Goal: Complete application form

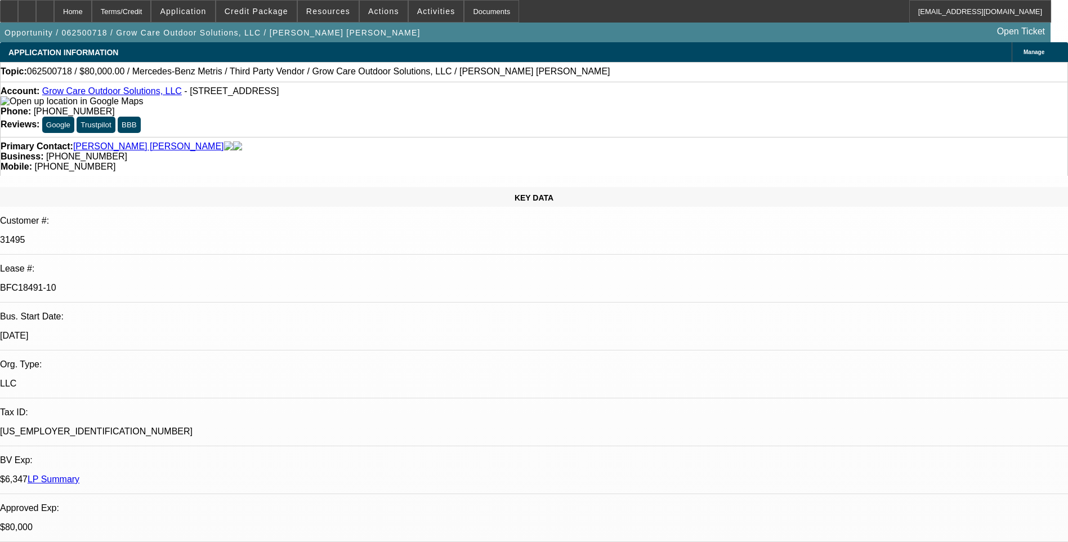
select select "0"
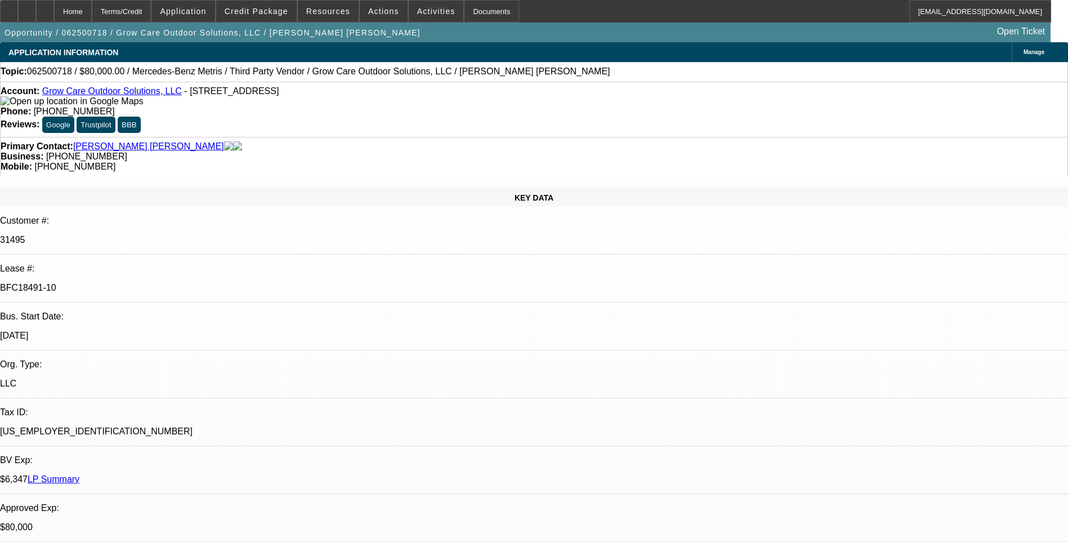
select select "0"
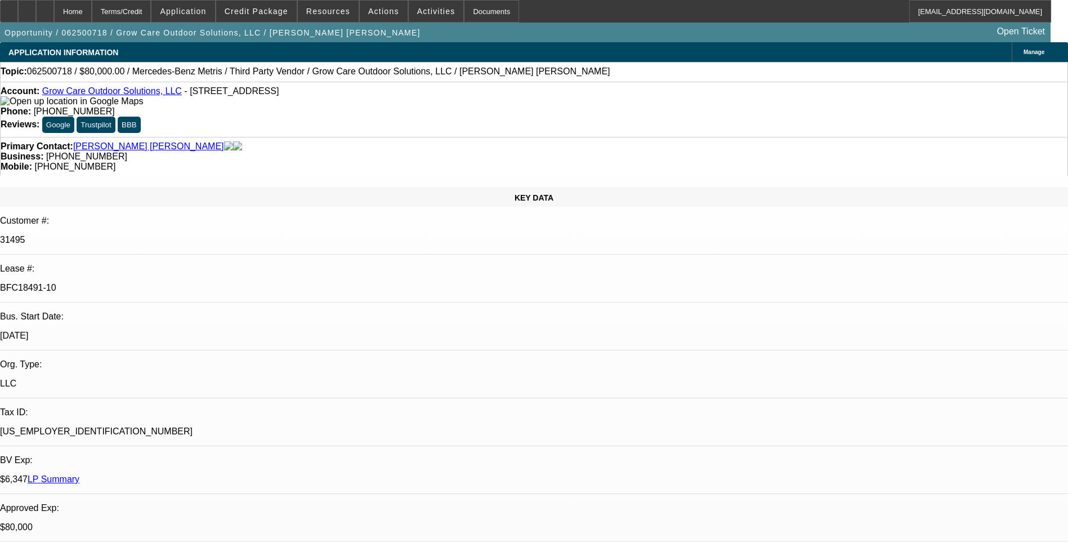
select select "0"
select select "1"
select select "6"
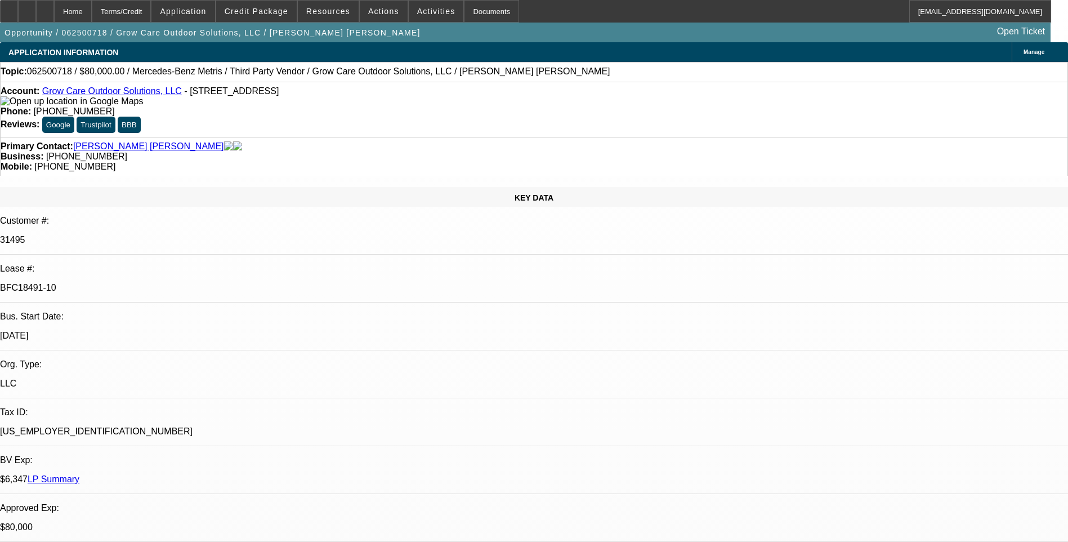
select select "1"
select select "6"
select select "1"
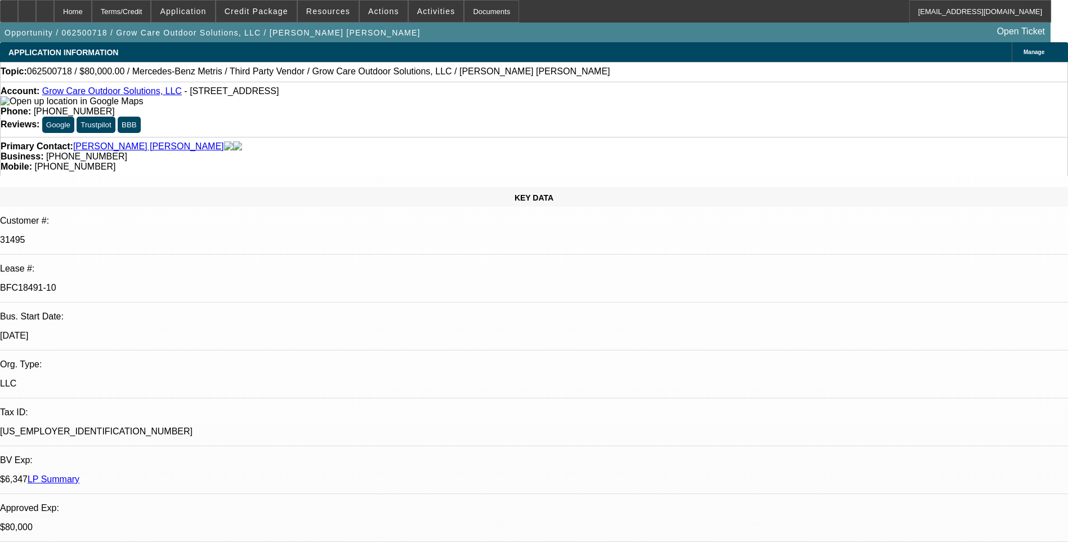
select select "6"
select select "1"
select select "6"
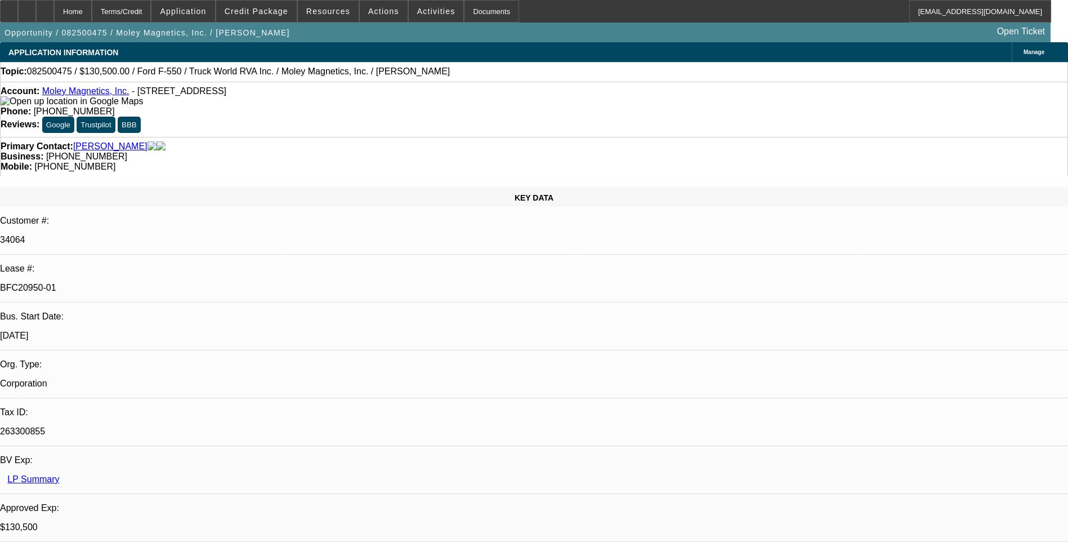
select select "0.1"
select select "0"
select select "0.1"
select select "0"
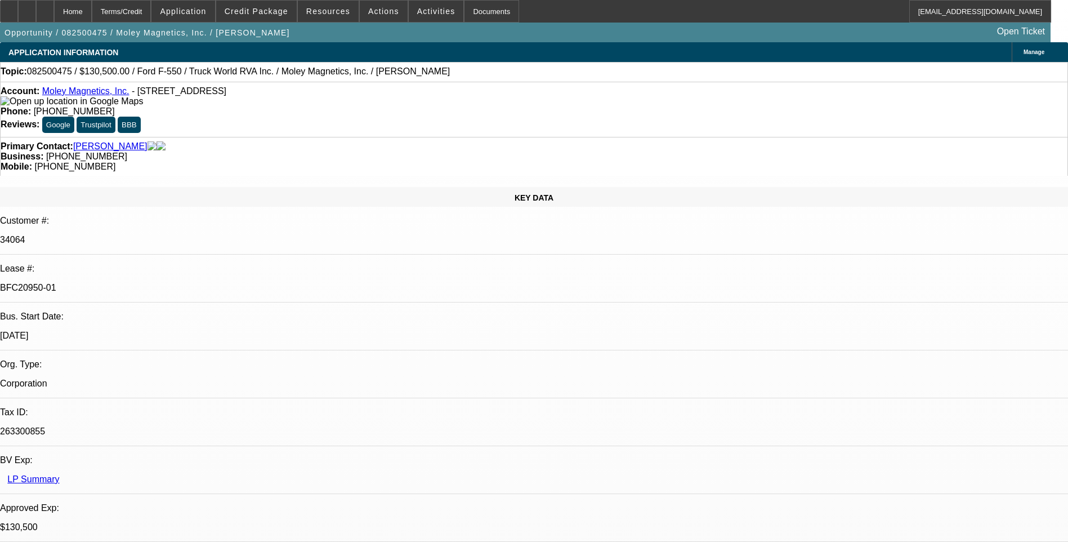
select select "0"
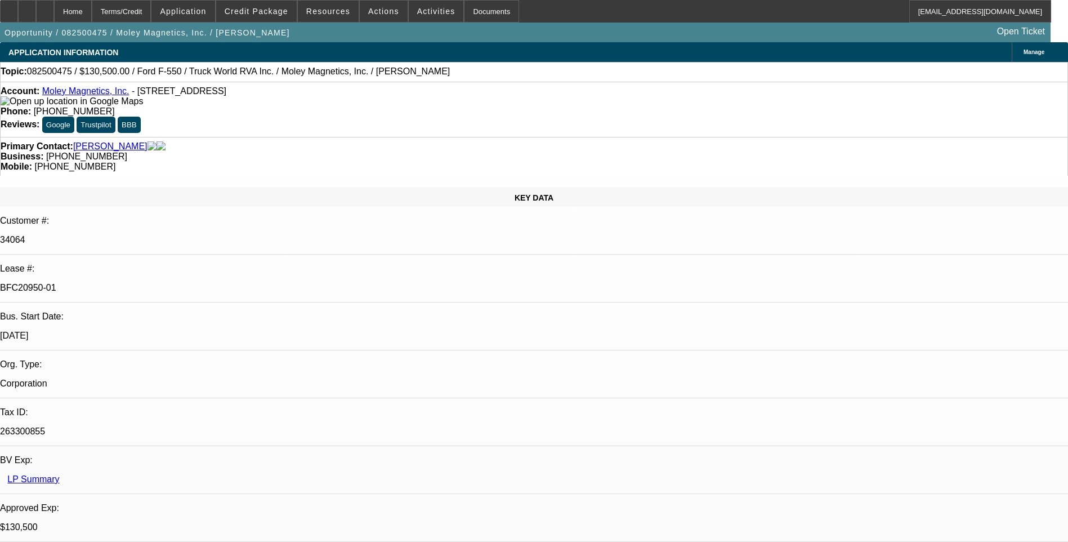
select select "0"
select select "1"
select select "6"
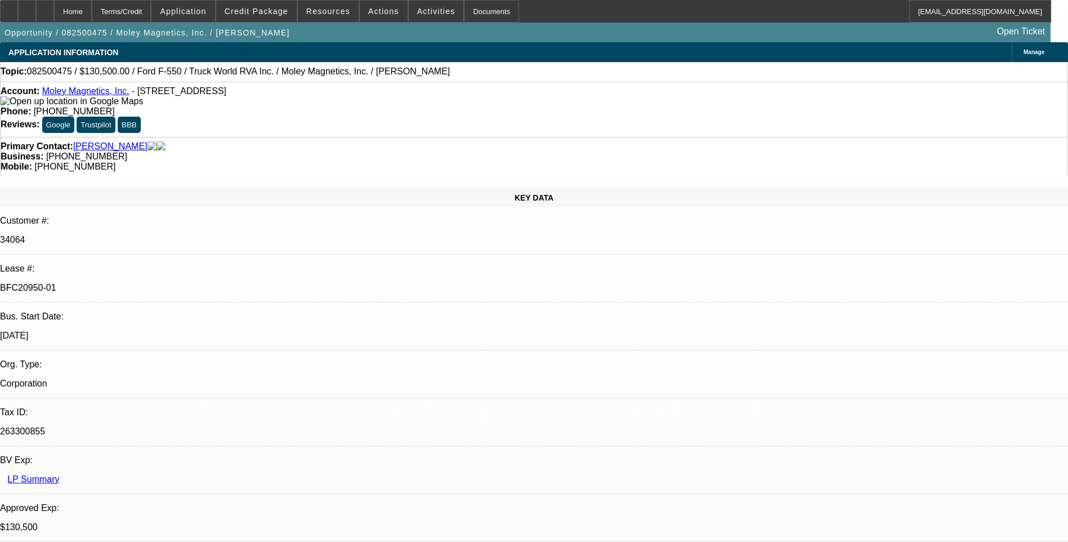
select select "1"
select select "6"
select select "1"
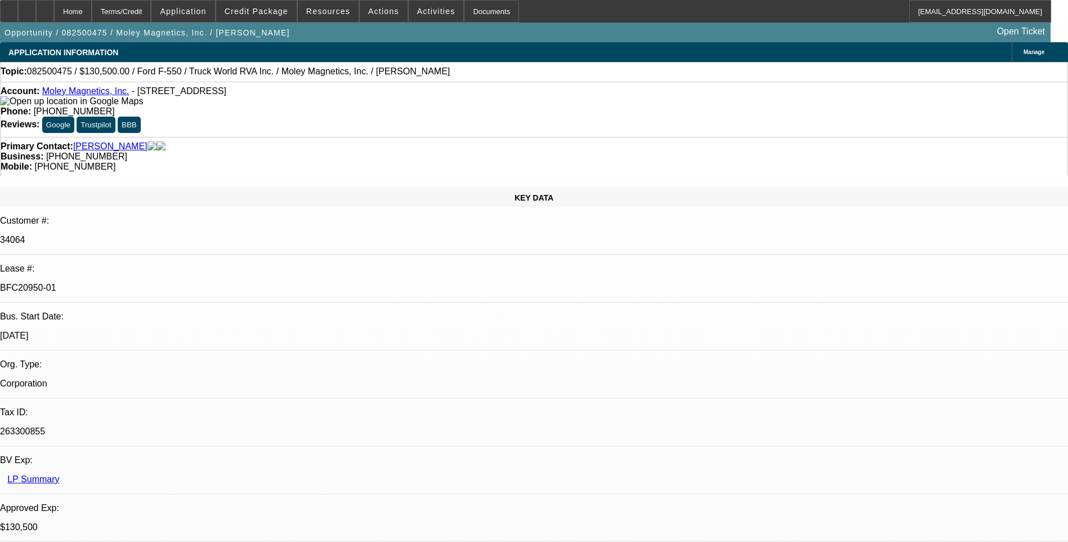
select select "6"
select select "1"
select select "6"
click at [151, 14] on div "Terms/Credit" at bounding box center [122, 11] width 60 height 23
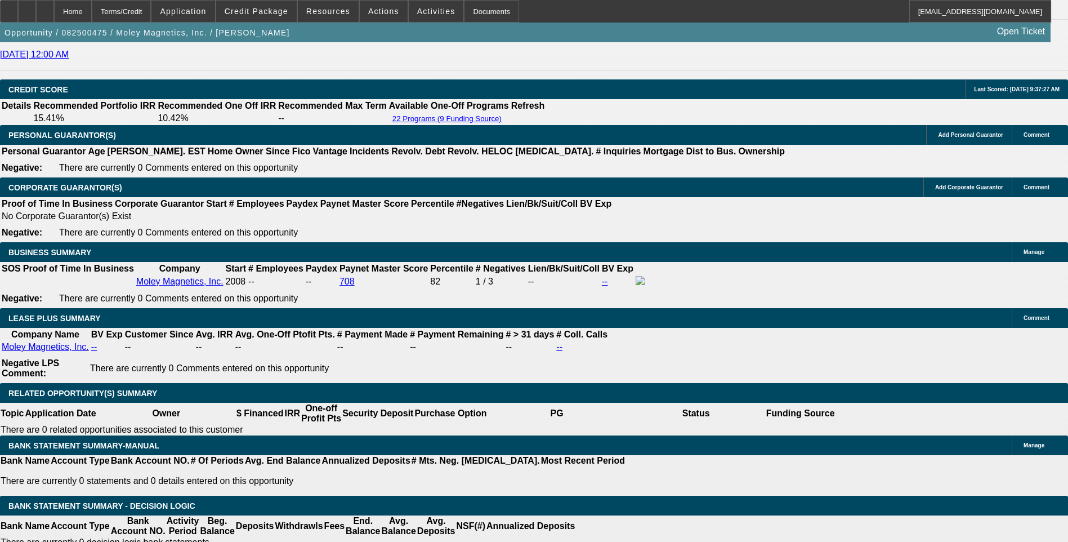
scroll to position [1671, 0]
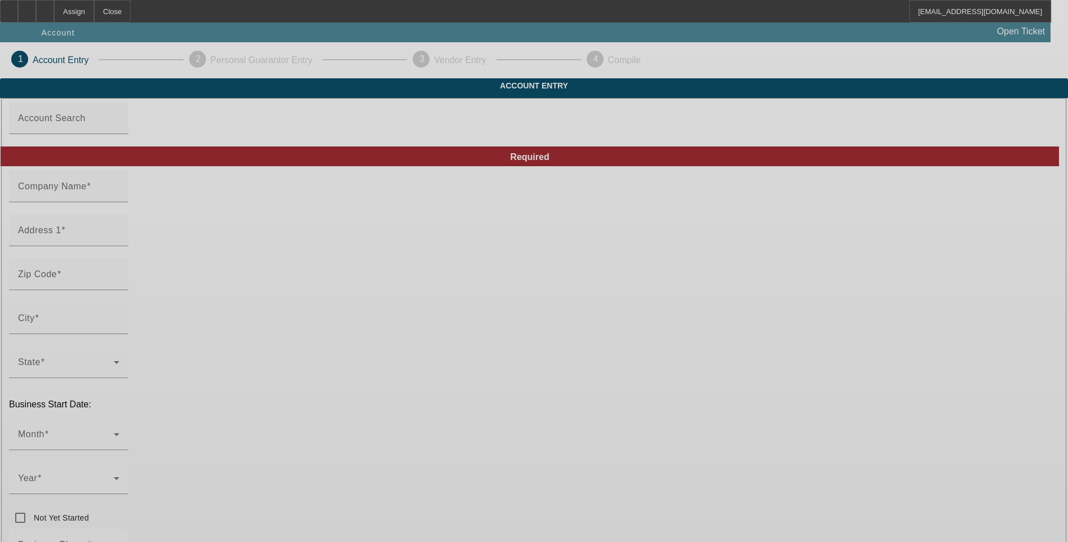
type input "[DATE]"
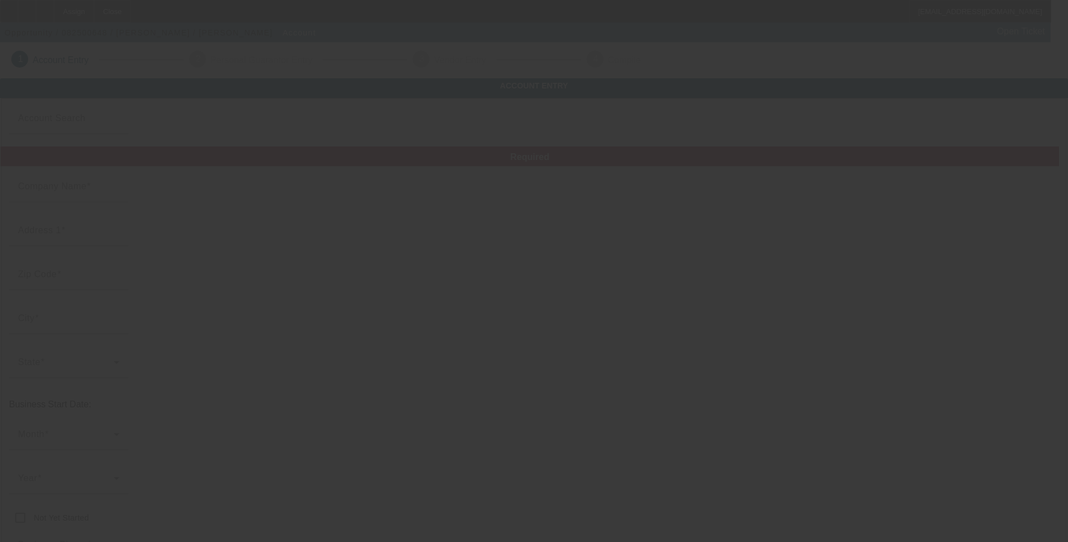
type input "[PERSON_NAME] Towing"
type input "[PHONE_NUMBER]"
type input "libertyjunkyarddog@yahoo.com"
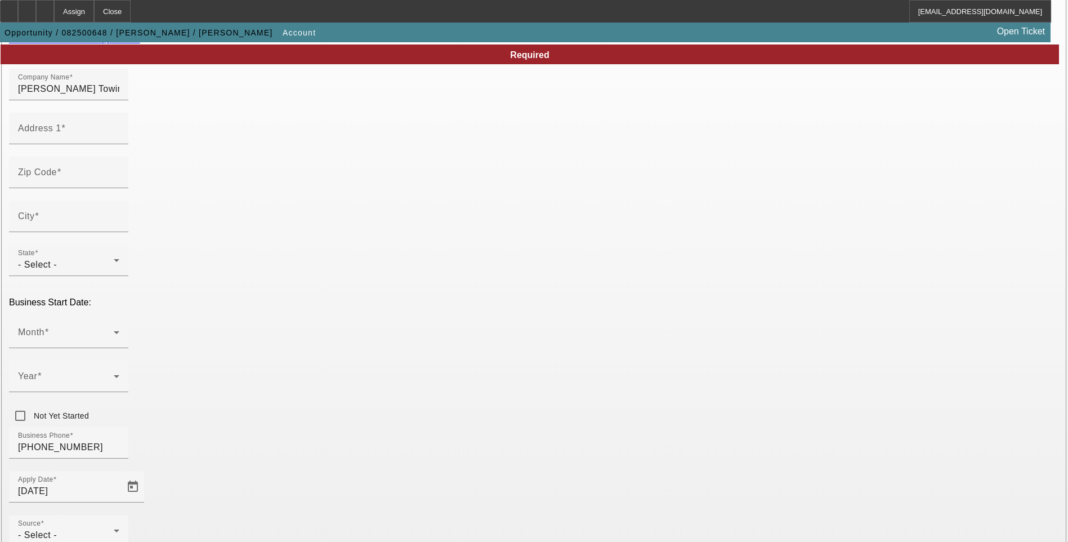
scroll to position [113, 0]
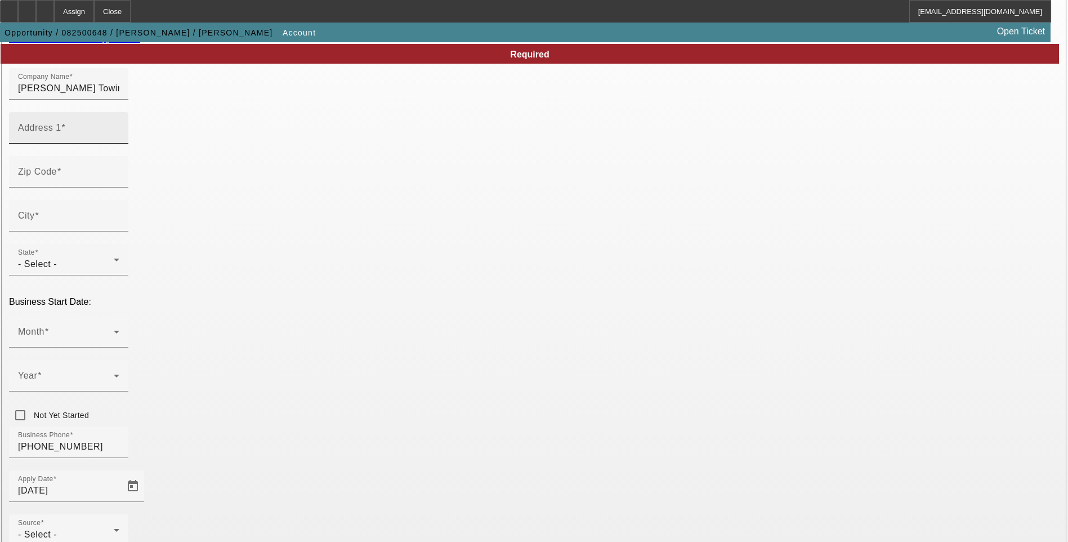
drag, startPoint x: 258, startPoint y: 156, endPoint x: 252, endPoint y: 155, distance: 6.8
click at [119, 139] on input "Address 1" at bounding box center [68, 133] width 101 height 14
paste input "412 skylark dr"
type input "412 skylark dr"
click at [119, 183] on input "Zip Code" at bounding box center [68, 176] width 101 height 14
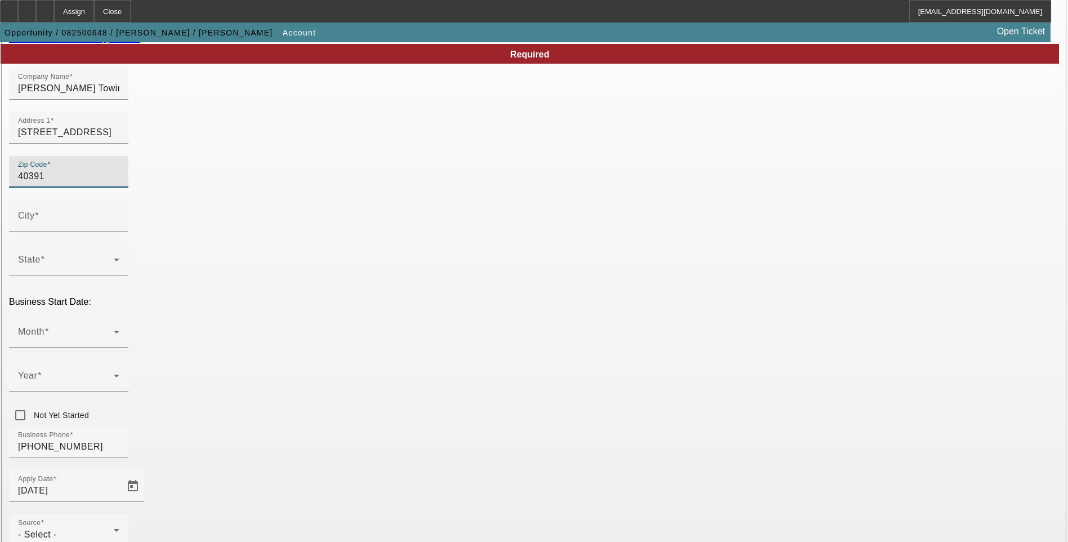
type input "40391"
type input "Winchester"
type input "Clark"
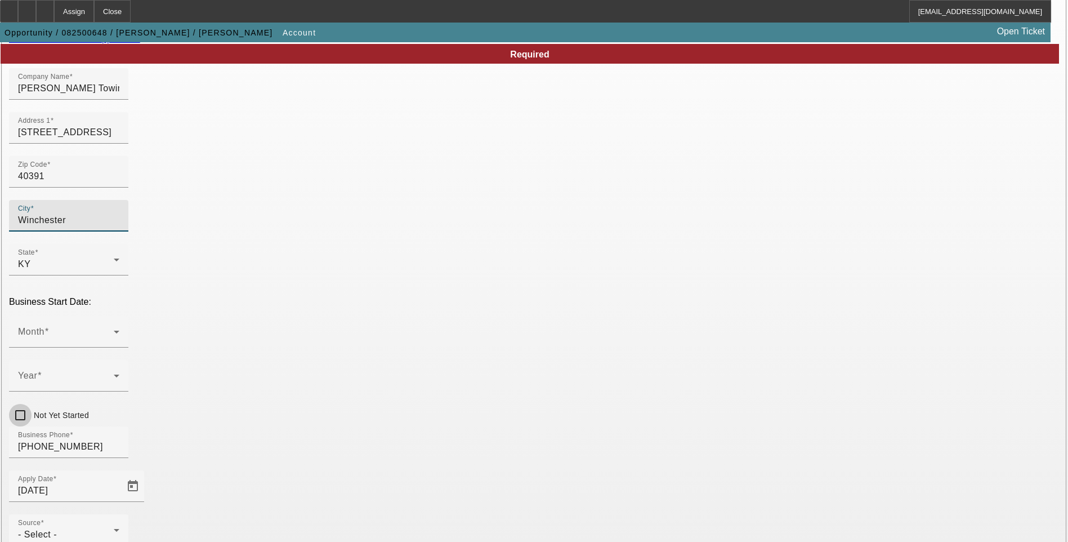
click at [32, 404] on input "Not Yet Started" at bounding box center [20, 415] width 23 height 23
checkbox input "true"
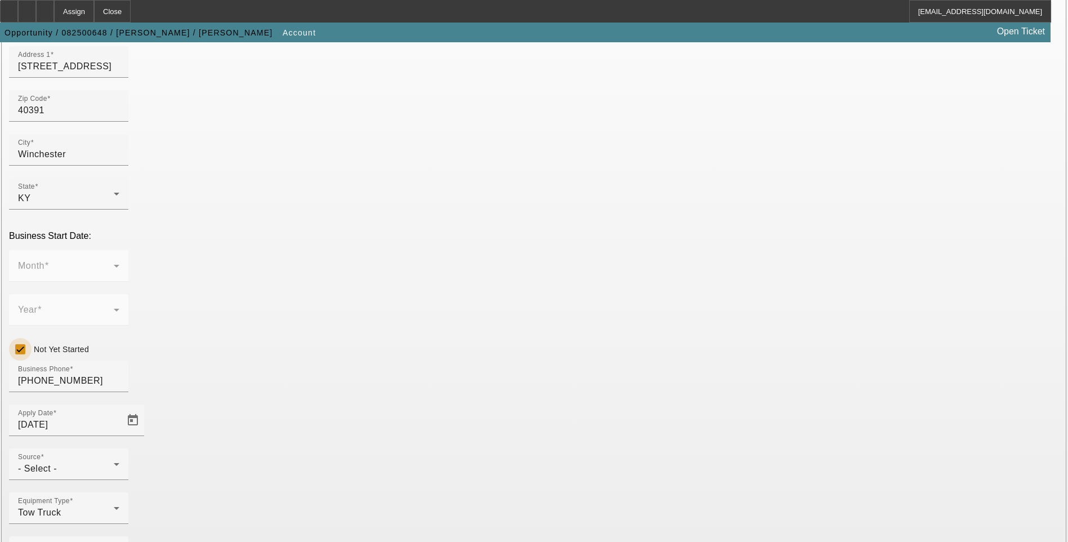
scroll to position [179, 0]
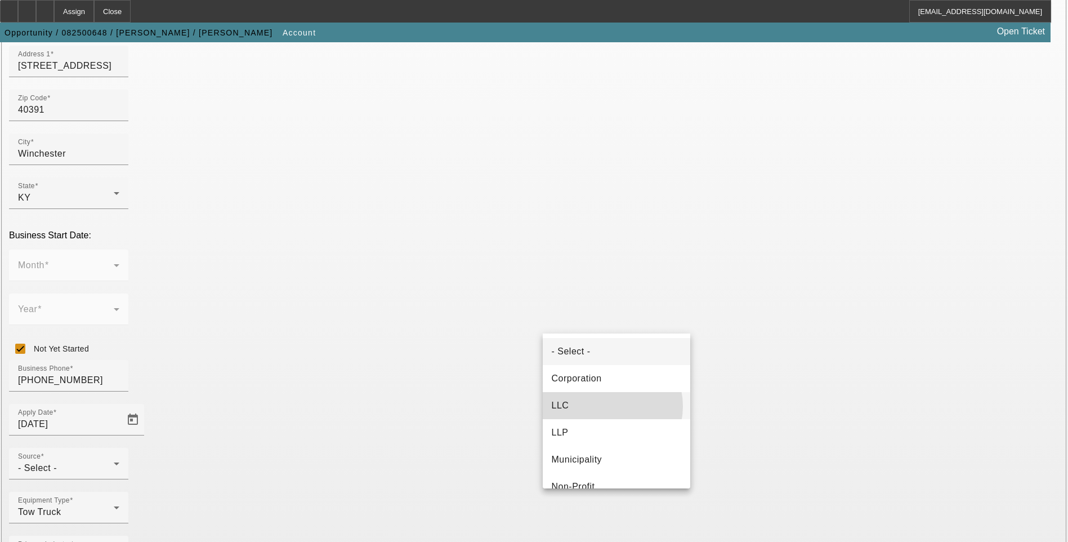
click at [606, 406] on mat-option "LLC" at bounding box center [616, 405] width 147 height 27
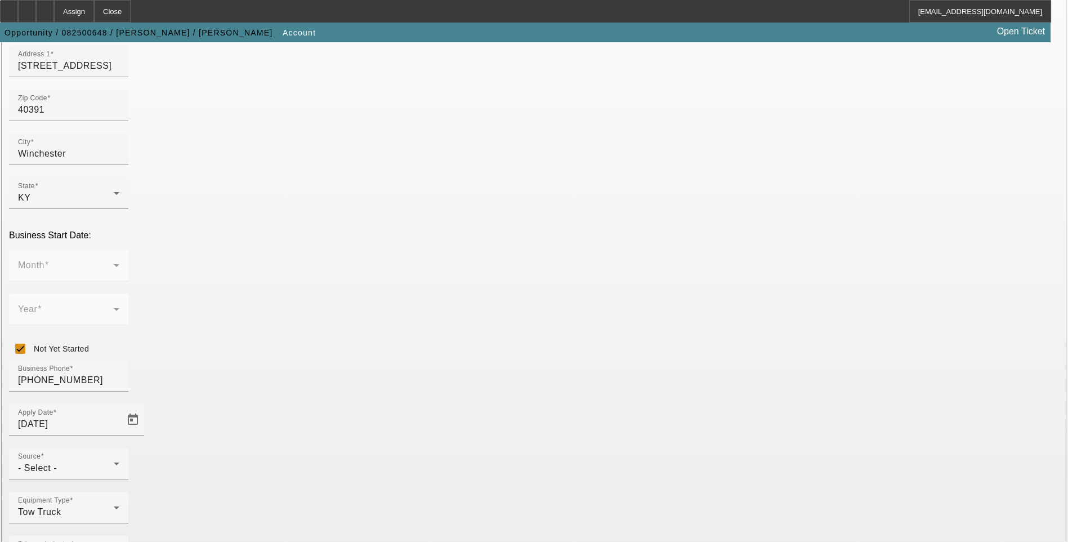
type input "000000000"
click at [114, 461] on div "- Select -" at bounding box center [66, 468] width 96 height 14
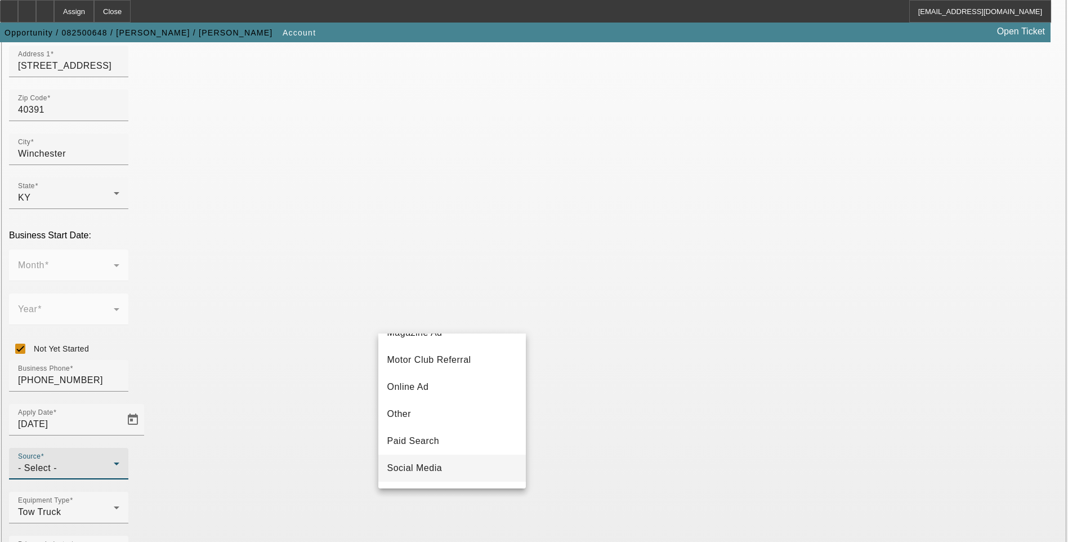
scroll to position [400, 0]
drag, startPoint x: 428, startPoint y: 478, endPoint x: 470, endPoint y: 472, distance: 42.6
click at [427, 478] on mat-option "Word of Mouth" at bounding box center [451, 470] width 147 height 27
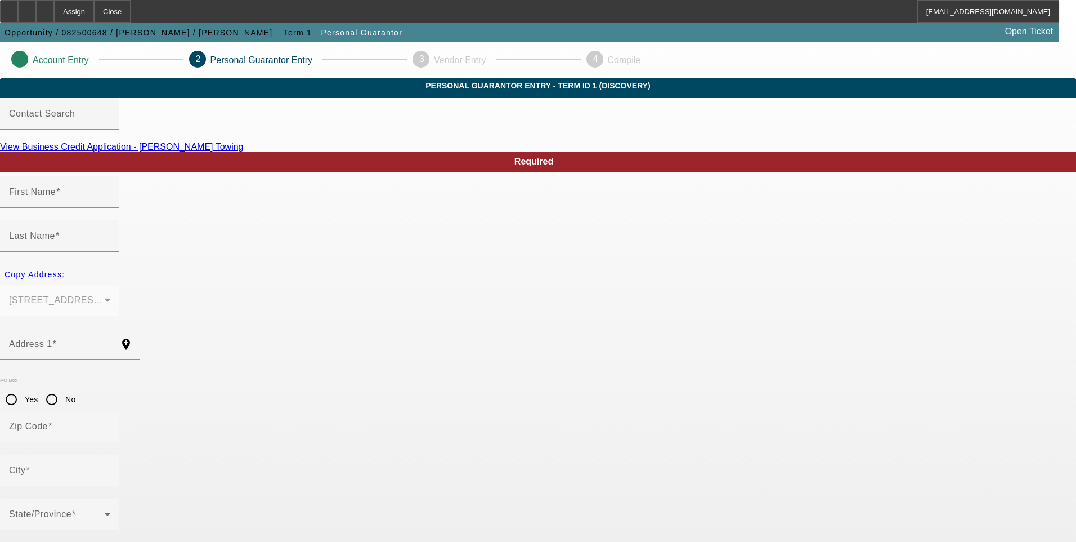
type input "Jeremy"
type input "Rodgers"
type input "412 skylark dr"
radio input "true"
type input "40391"
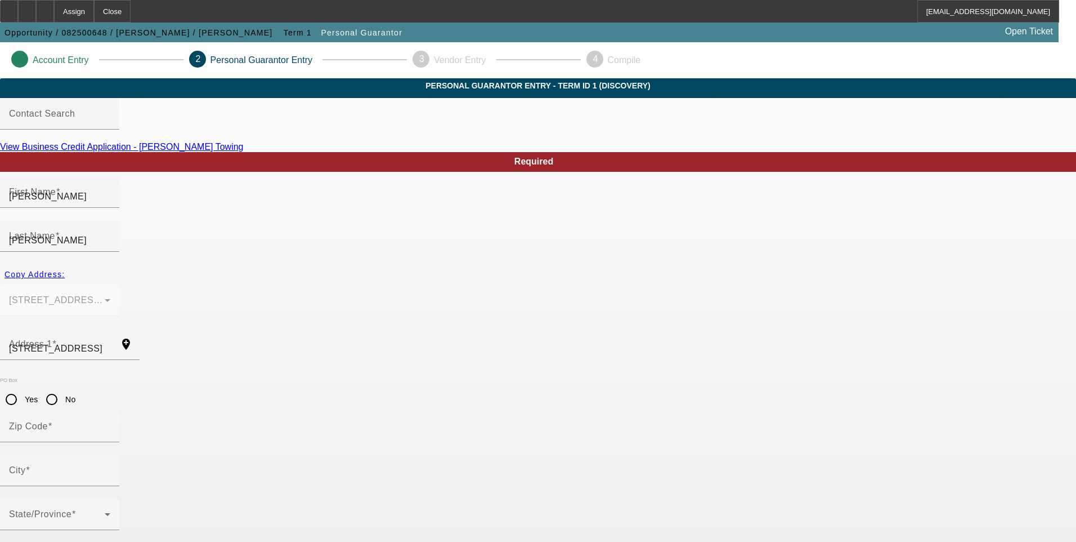
type input "Winchester"
type input "(859) 595-3339"
type input "404-06-4235"
type input "libertyjunkyarddog@yahoo.com"
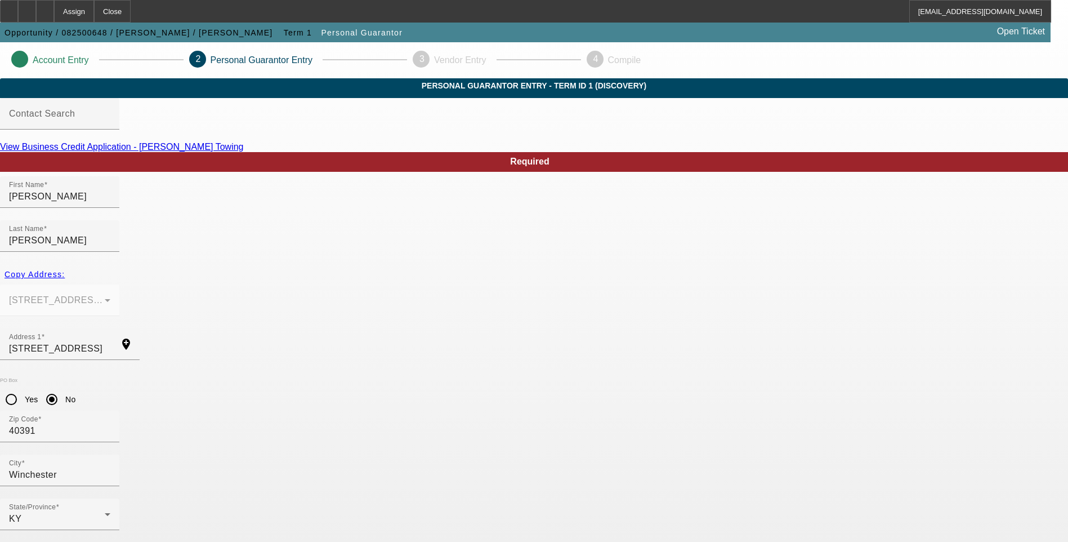
type input "100"
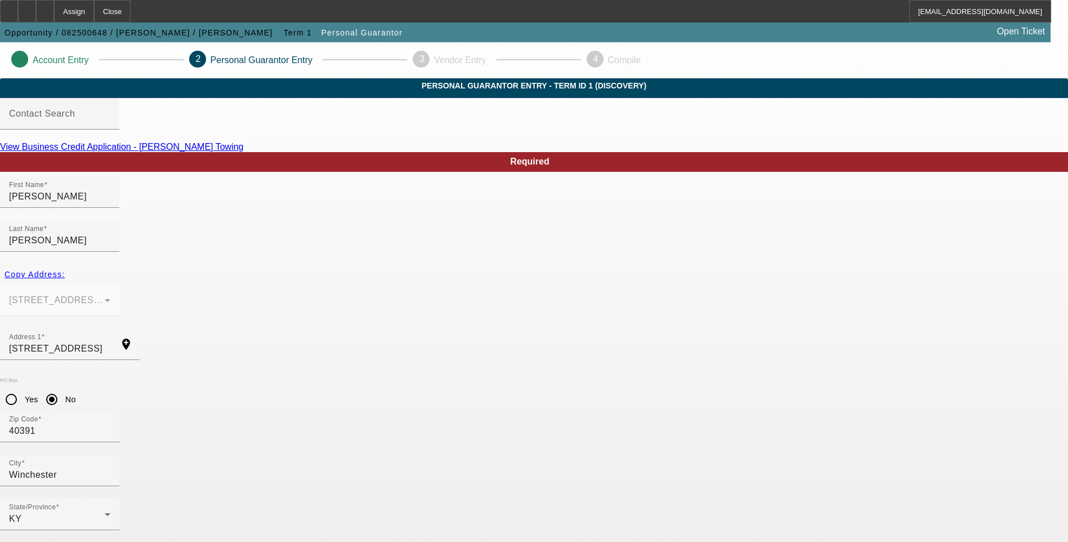
type input "(859) 595-3339"
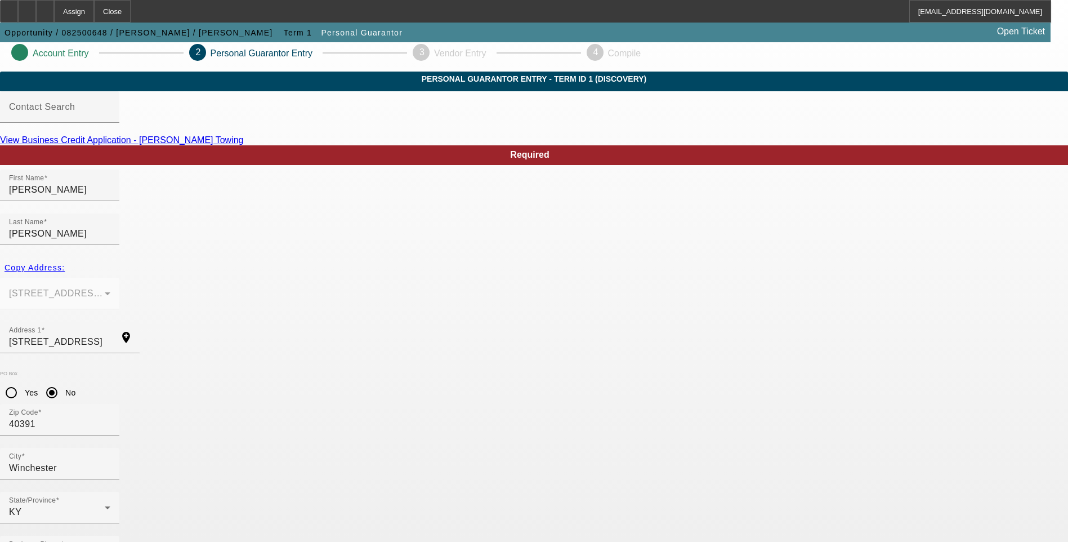
scroll to position [9, 0]
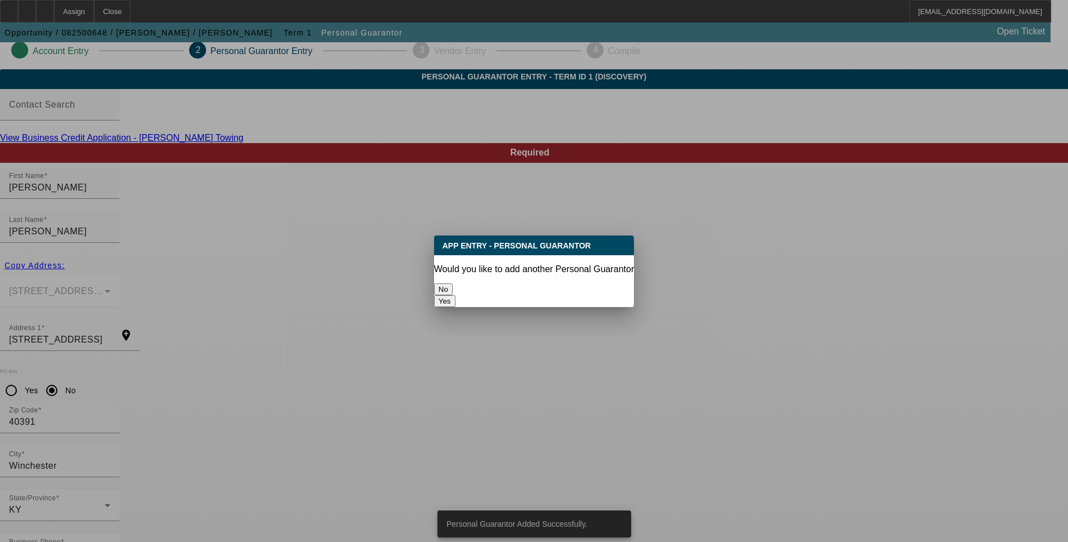
scroll to position [0, 0]
click at [453, 283] on button "No" at bounding box center [443, 289] width 19 height 12
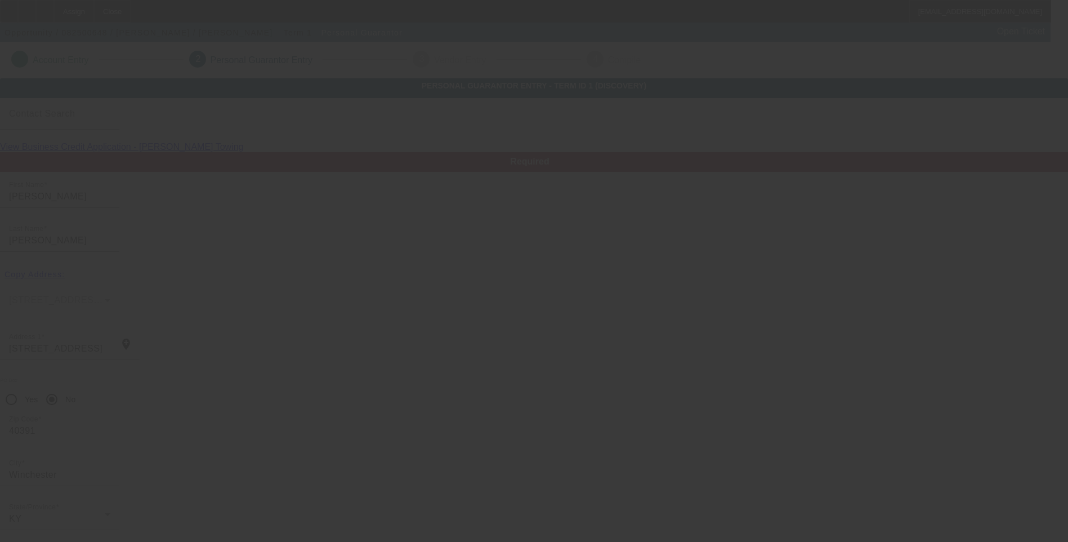
scroll to position [9, 0]
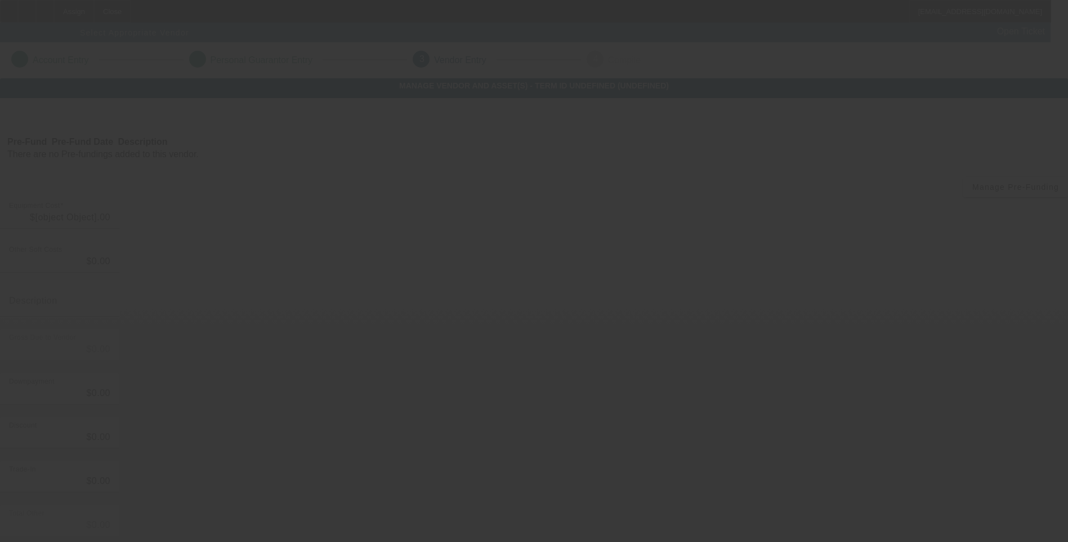
type input "$80,000.00"
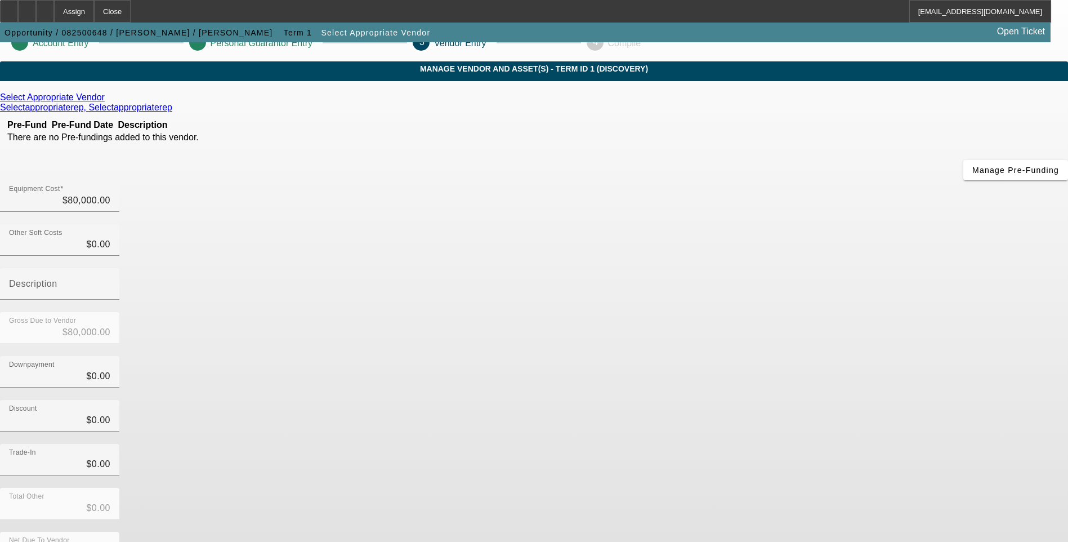
scroll to position [33, 0]
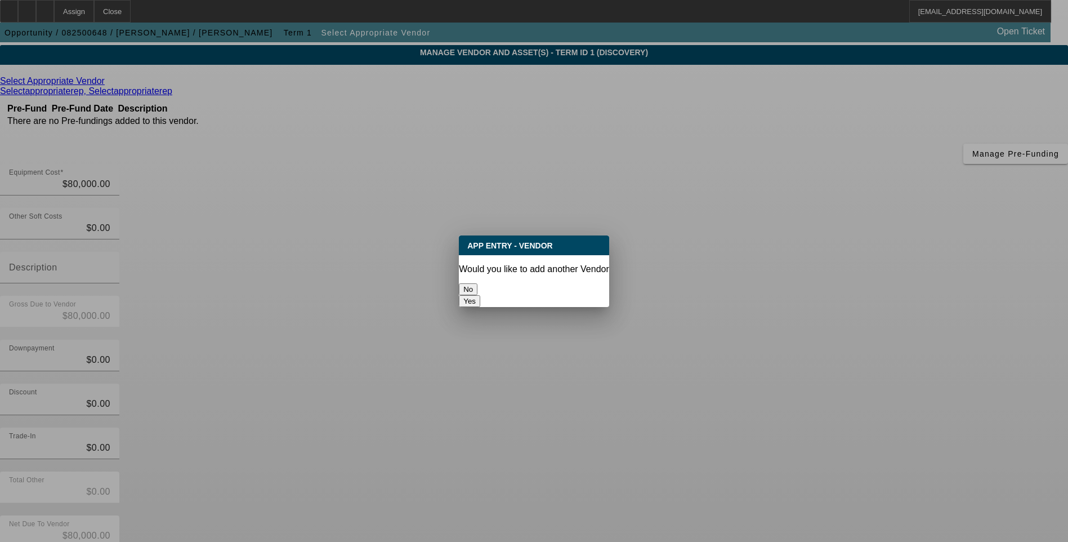
click at [477, 285] on button "No" at bounding box center [468, 289] width 19 height 12
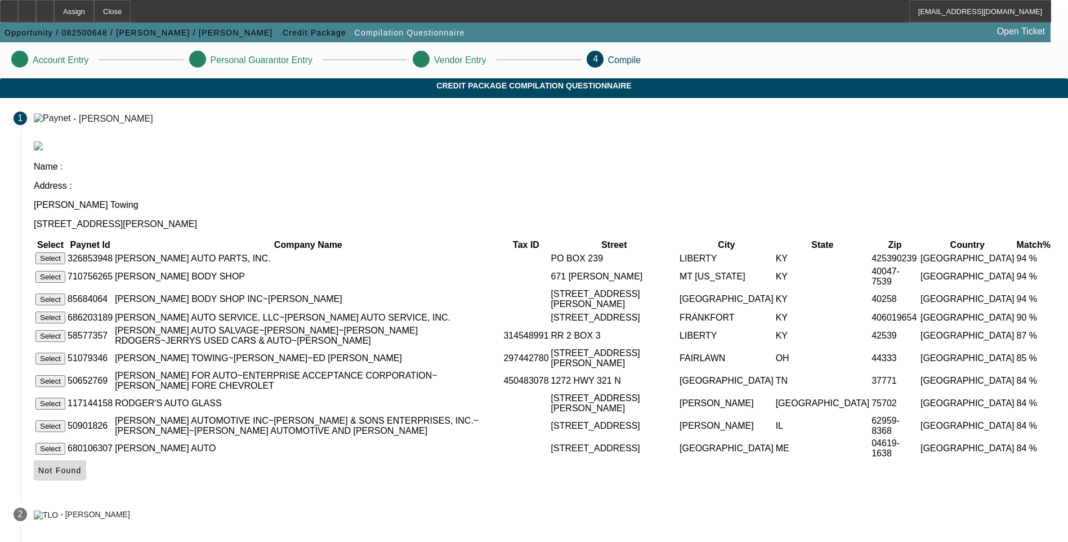
click at [38, 466] on icon at bounding box center [38, 470] width 0 height 9
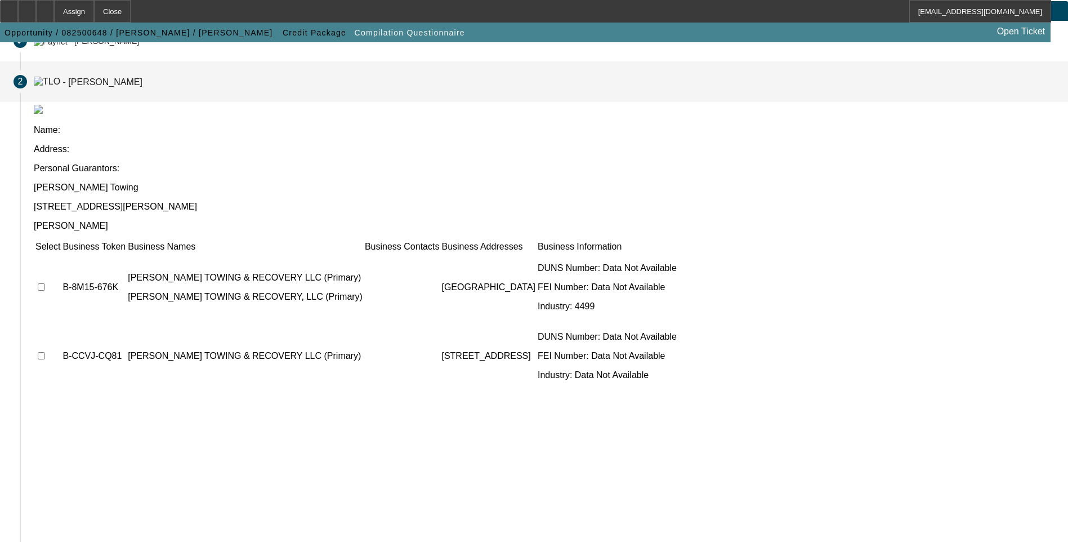
scroll to position [81, 0]
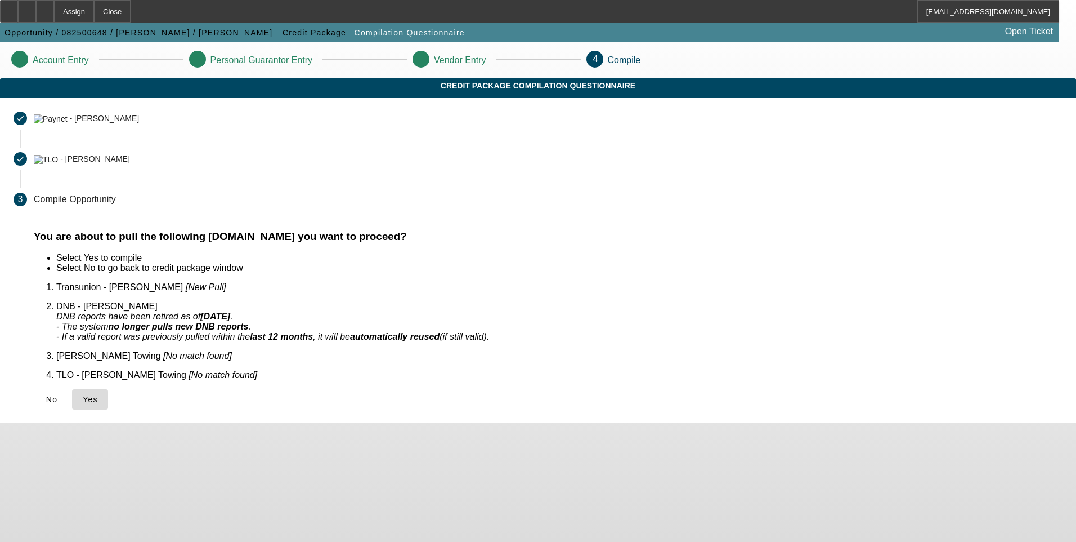
click at [83, 395] on icon at bounding box center [83, 399] width 0 height 9
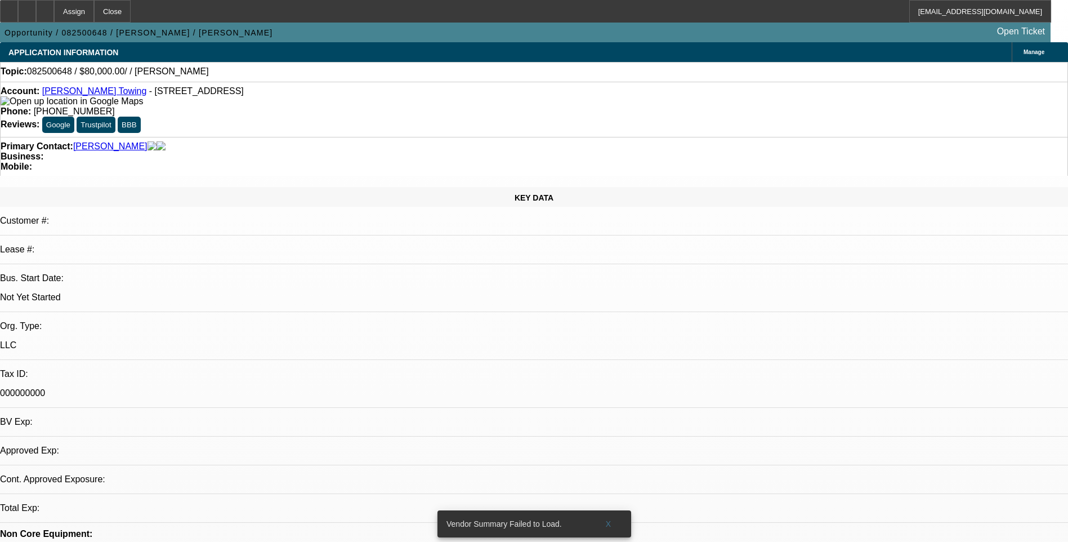
select select "0"
select select "2"
select select "0.1"
select select "1"
select select "2"
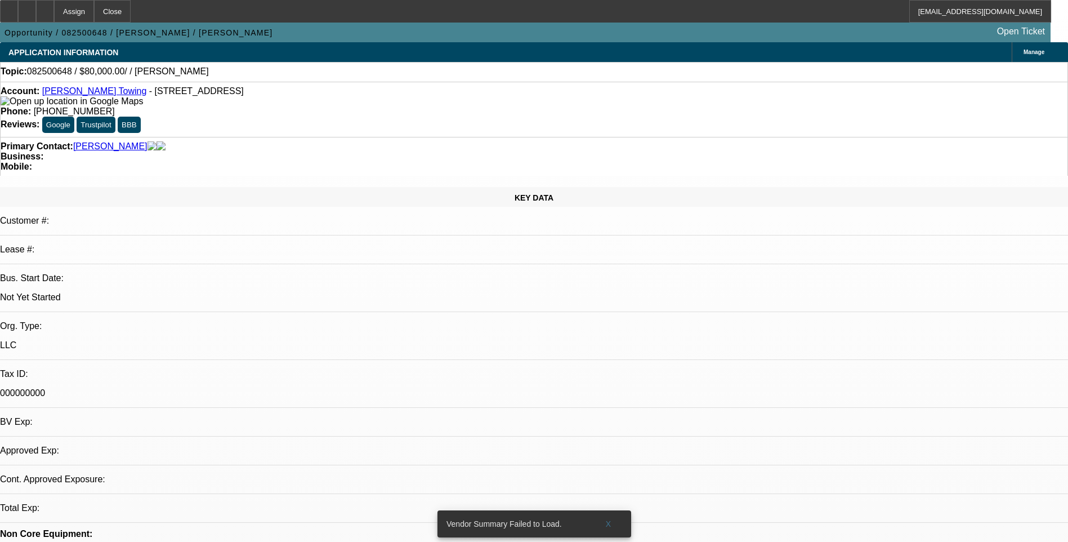
select select "4"
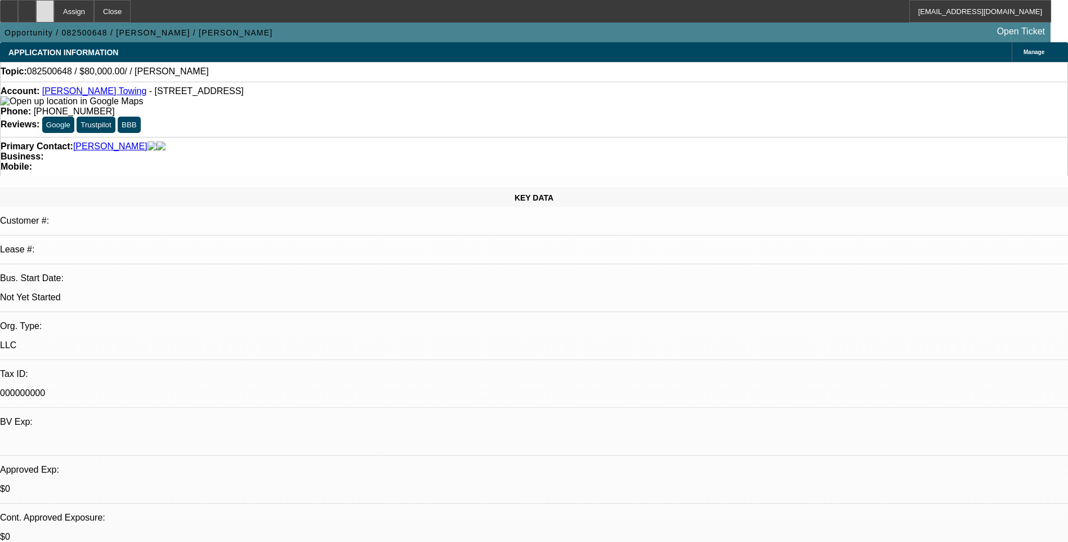
click at [45, 7] on icon at bounding box center [45, 7] width 0 height 0
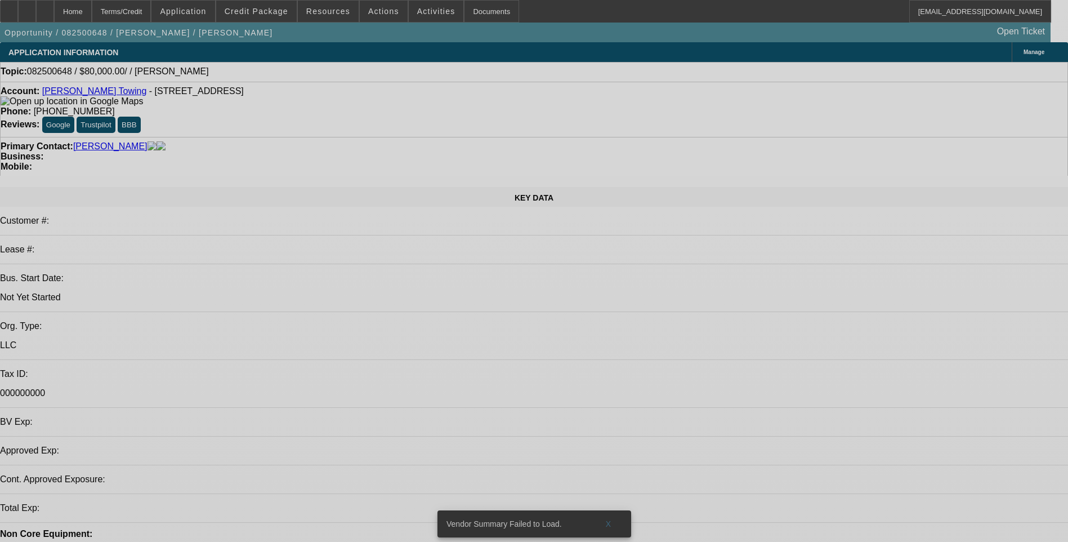
select select "0"
select select "2"
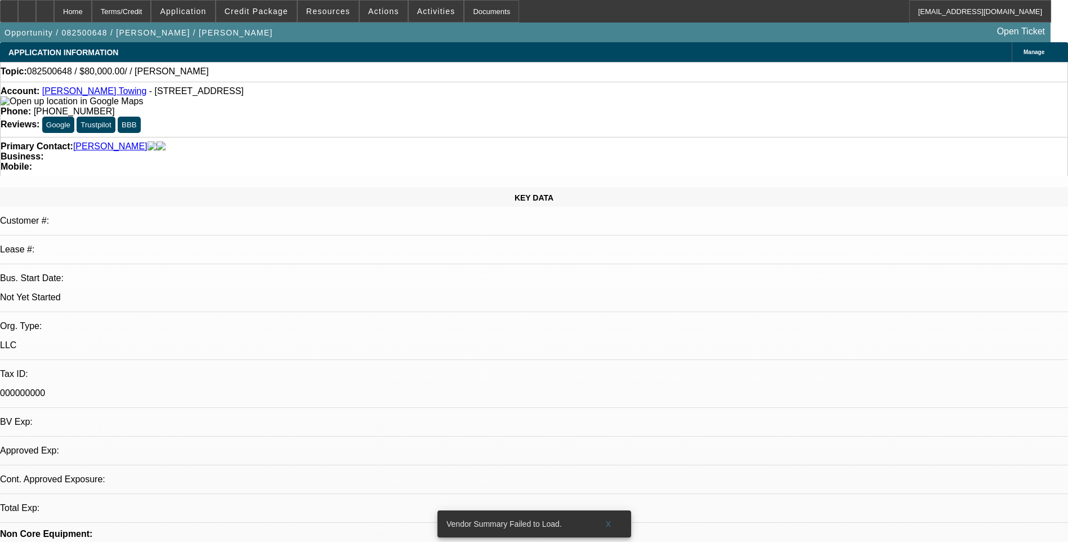
select select "0.1"
select select "1"
select select "2"
select select "4"
click at [54, 15] on div at bounding box center [45, 11] width 18 height 23
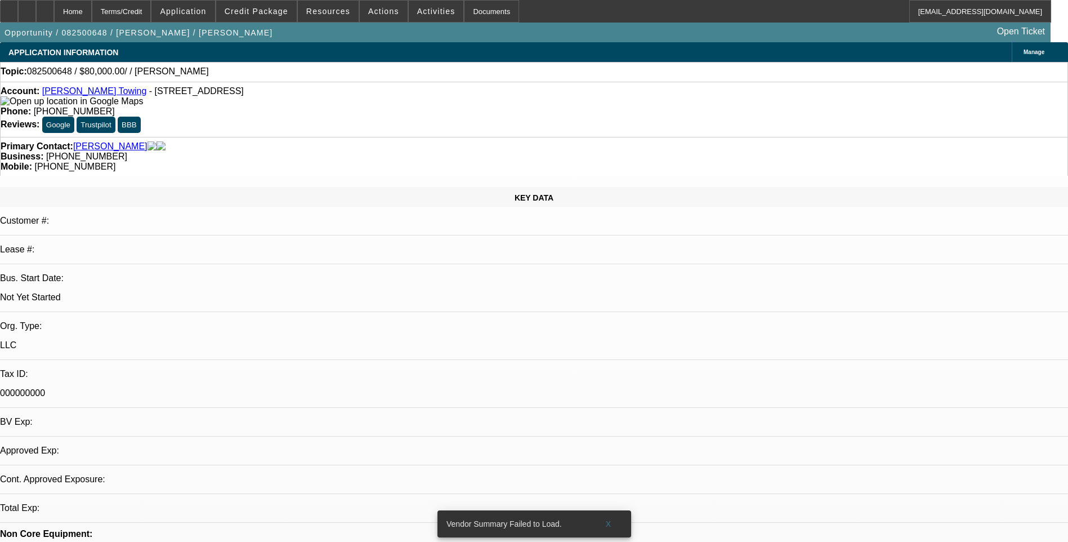
select select "0"
select select "2"
select select "0.1"
select select "1"
select select "2"
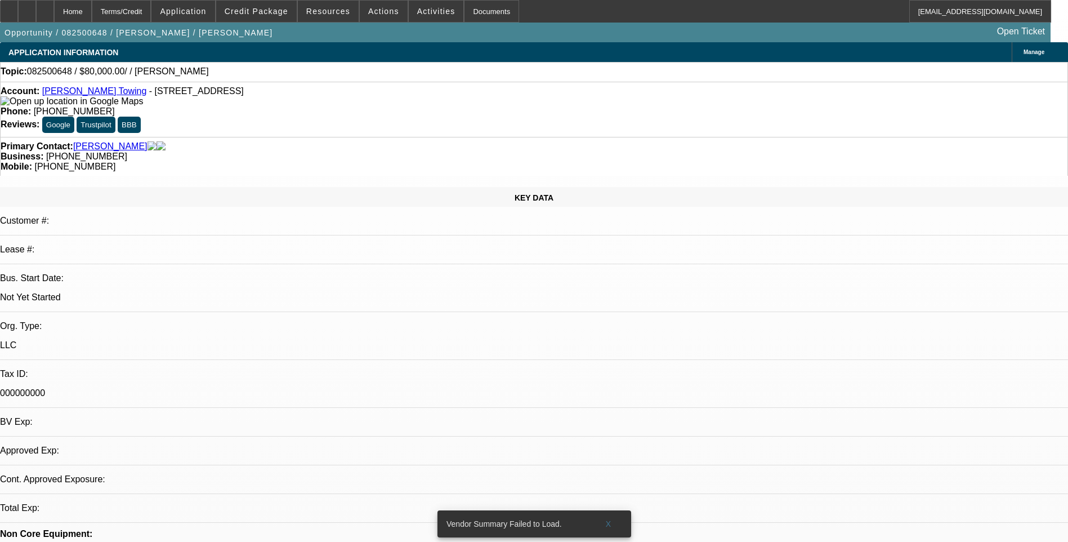
select select "4"
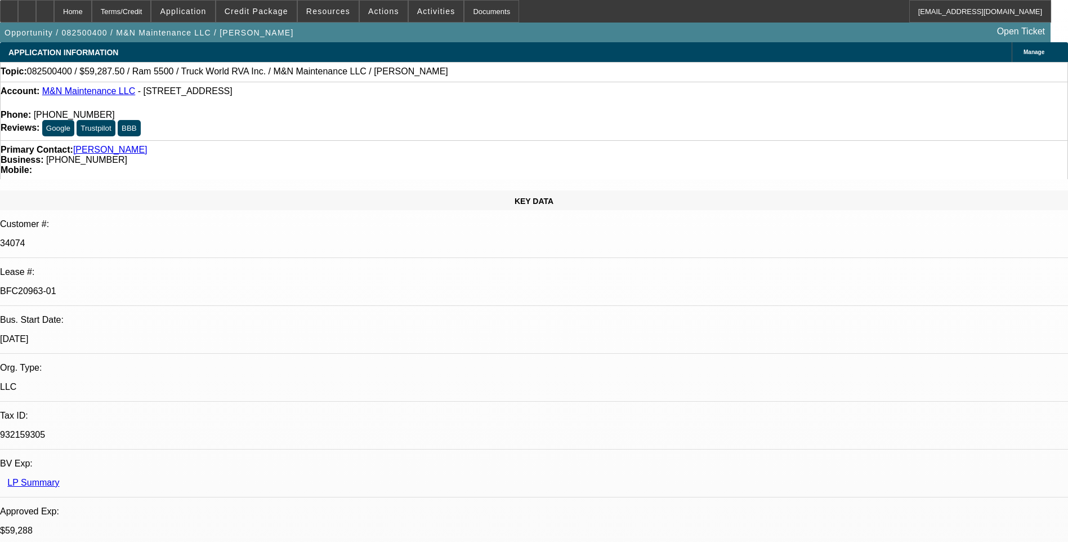
select select "0.1"
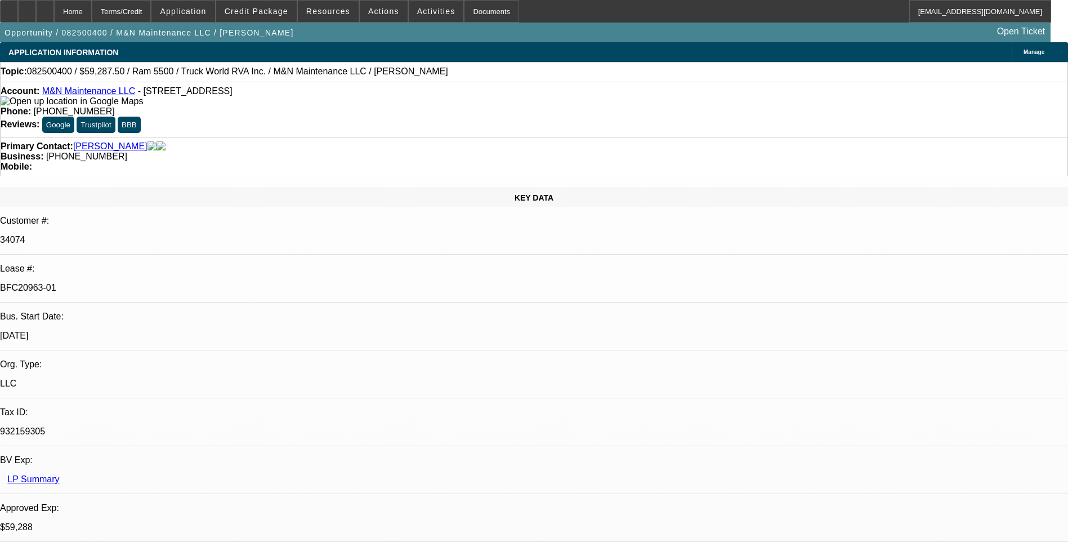
select select "0"
select select "0.1"
select select "0"
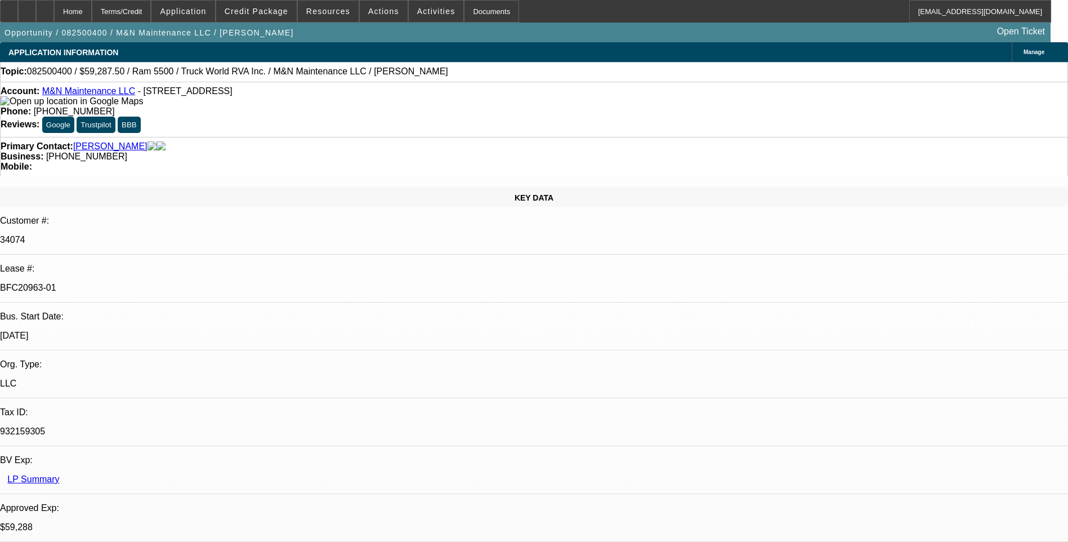
select select "0.1"
select select "0"
select select "1"
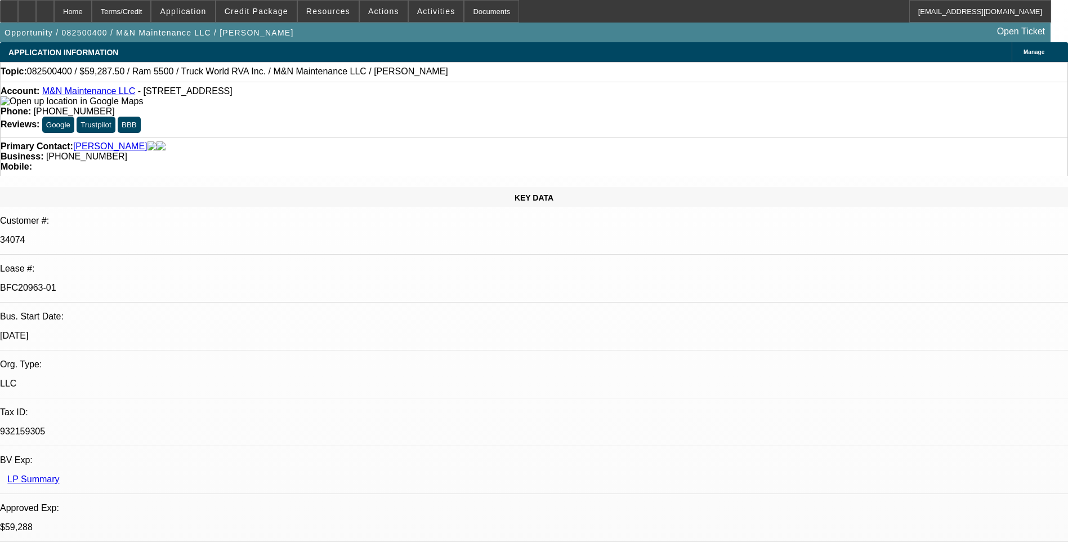
select select "6"
select select "1"
select select "6"
select select "1"
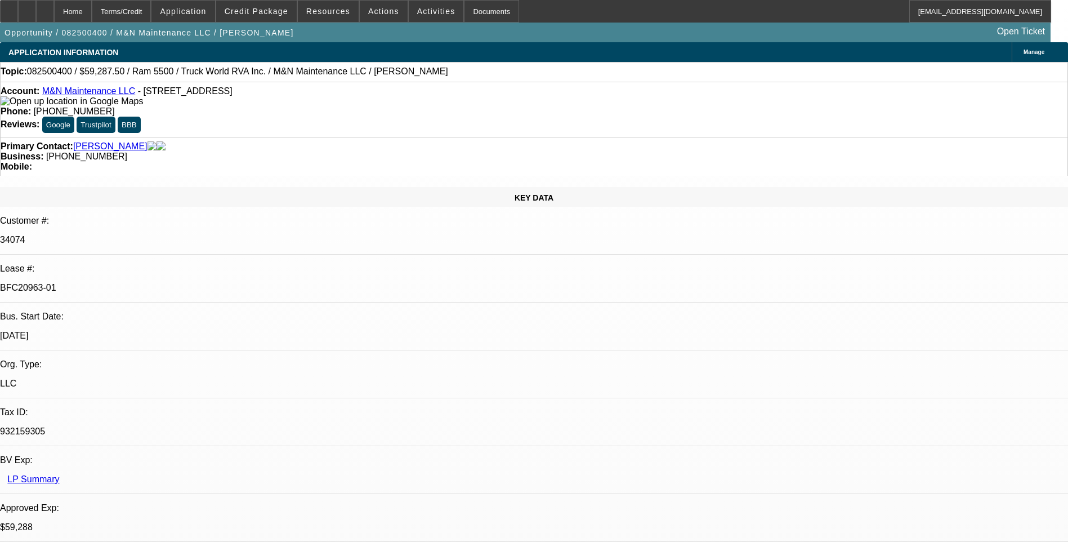
select select "1"
select select "6"
click at [267, 14] on span "Credit Package" at bounding box center [257, 11] width 64 height 9
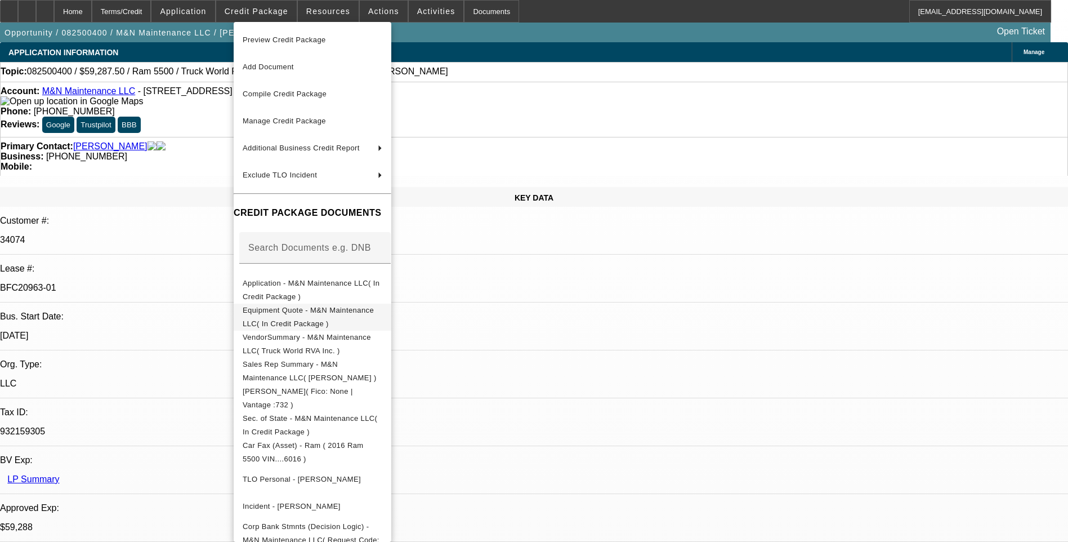
click at [338, 312] on span "Equipment Quote - M&N Maintenance LLC( In Credit Package )" at bounding box center [308, 317] width 131 height 22
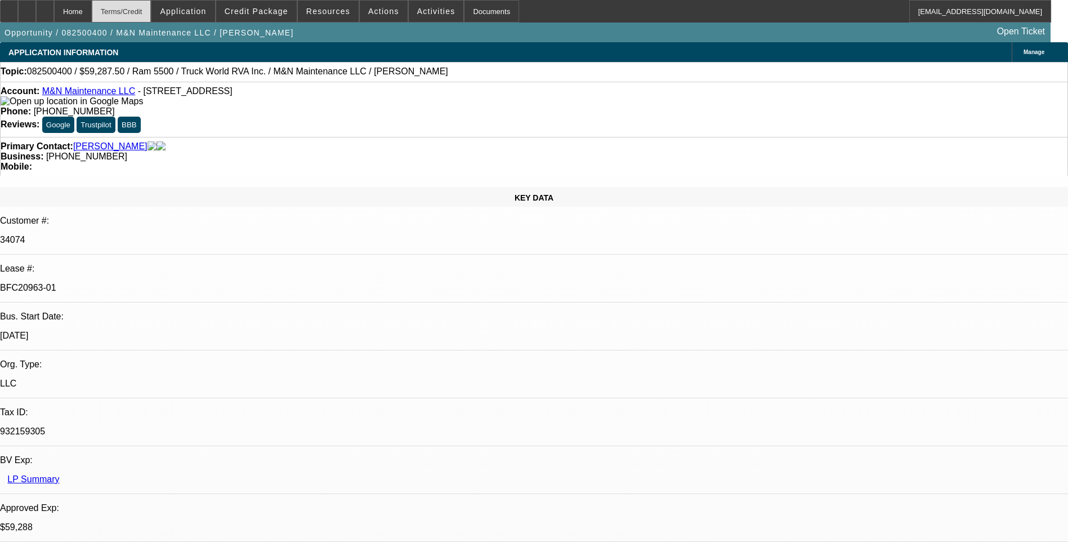
click at [150, 6] on div "Terms/Credit" at bounding box center [122, 11] width 60 height 23
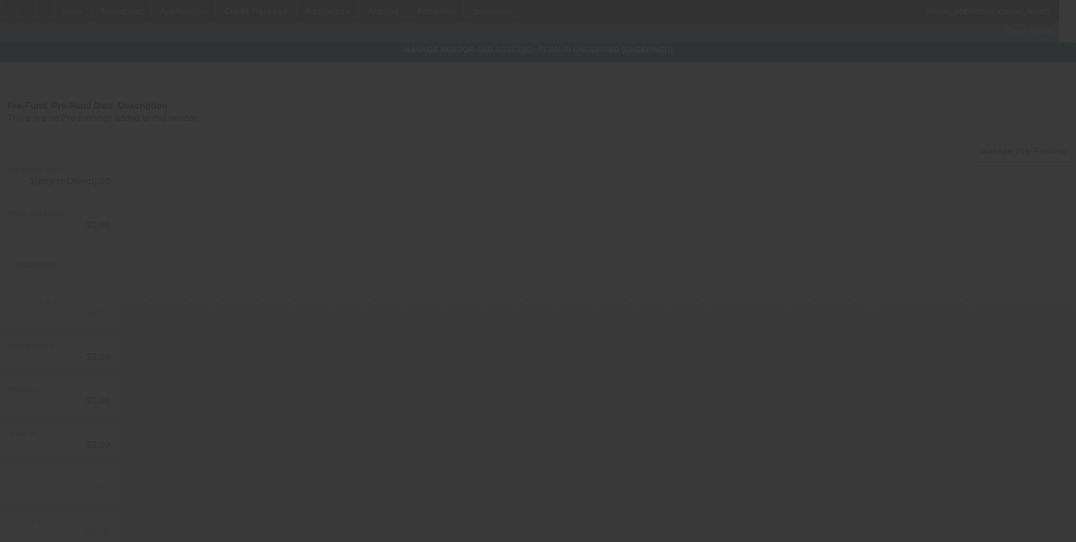
type input "$62,000.00"
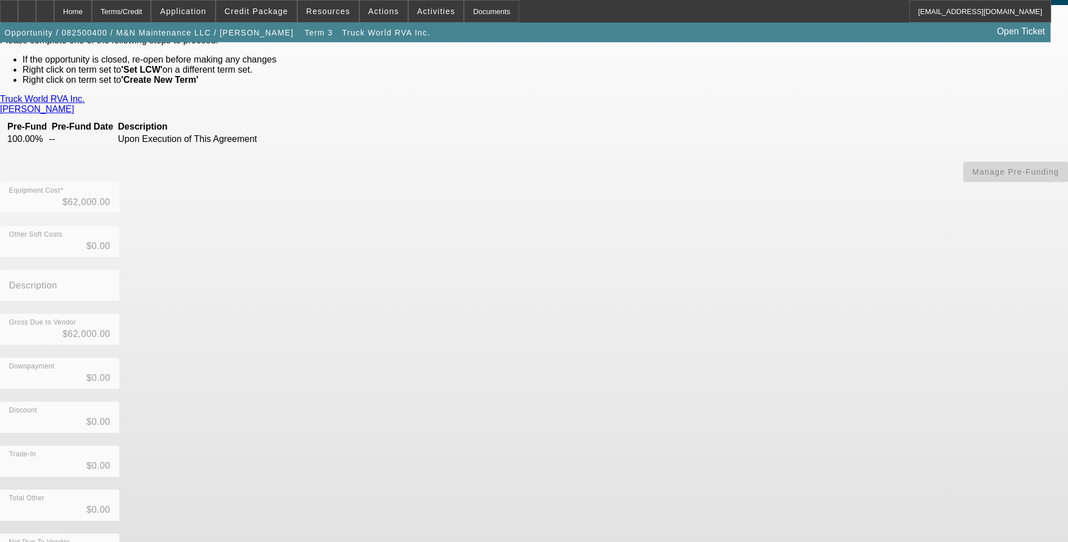
scroll to position [61, 0]
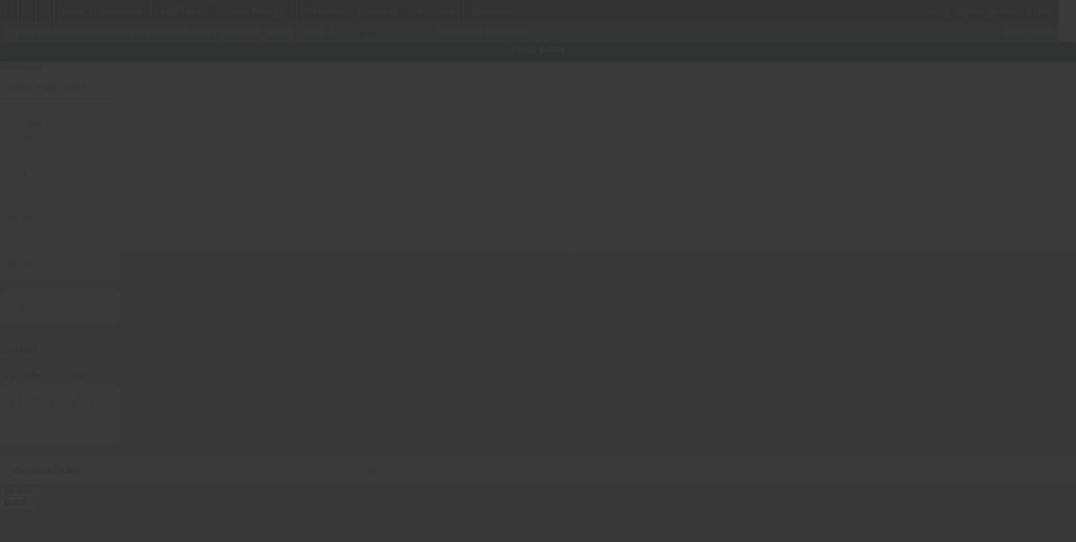
type input "[US_VEHICLE_IDENTIFICATION_NUMBER]"
type input "Ram"
type input "5500"
radio input "true"
type textarea "with"
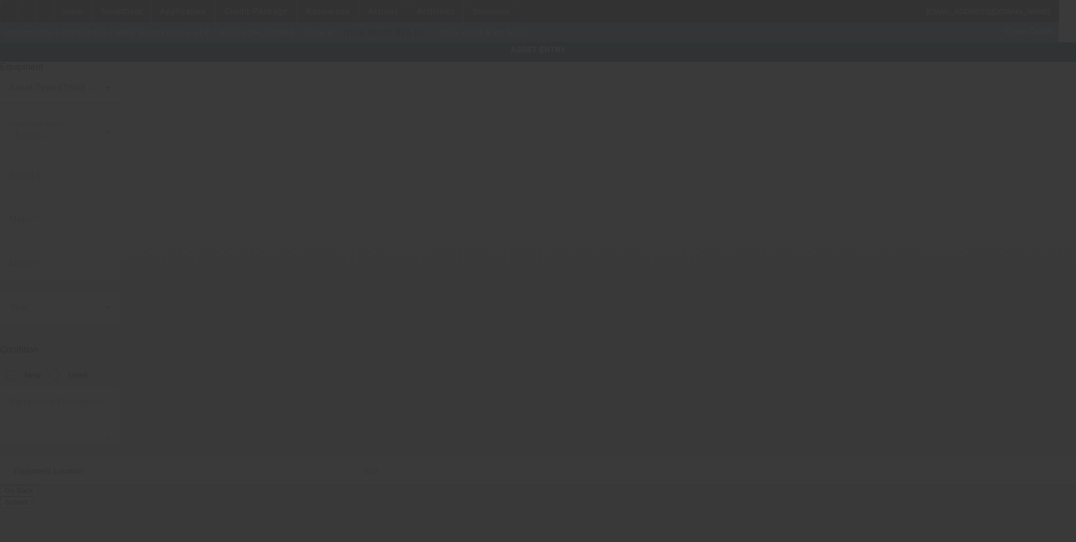
type input "[STREET_ADDRESS]"
type input "Saginaw"
type input "76179"
type input "Tarrant"
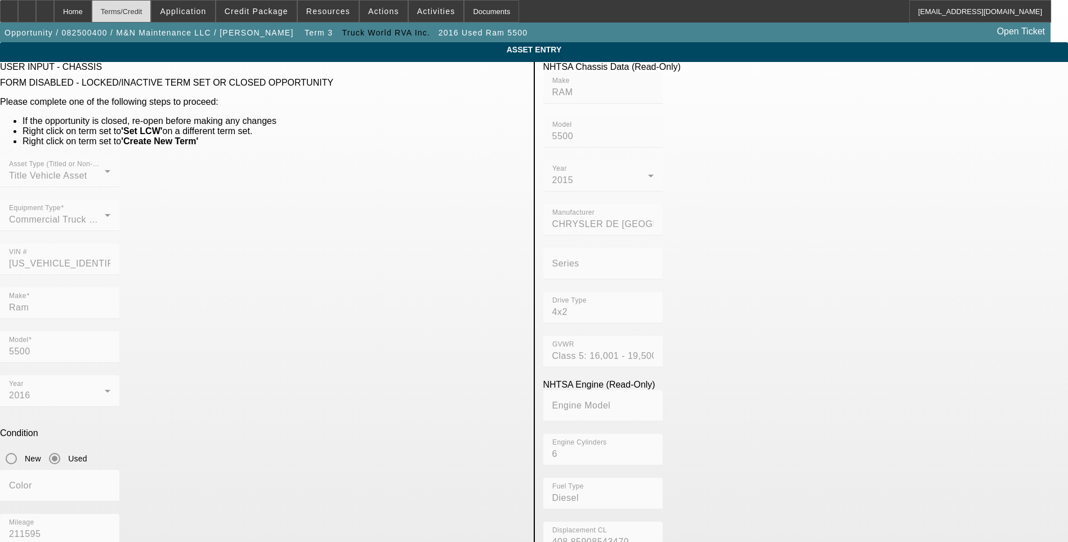
click at [141, 12] on div "Terms/Credit" at bounding box center [122, 11] width 60 height 23
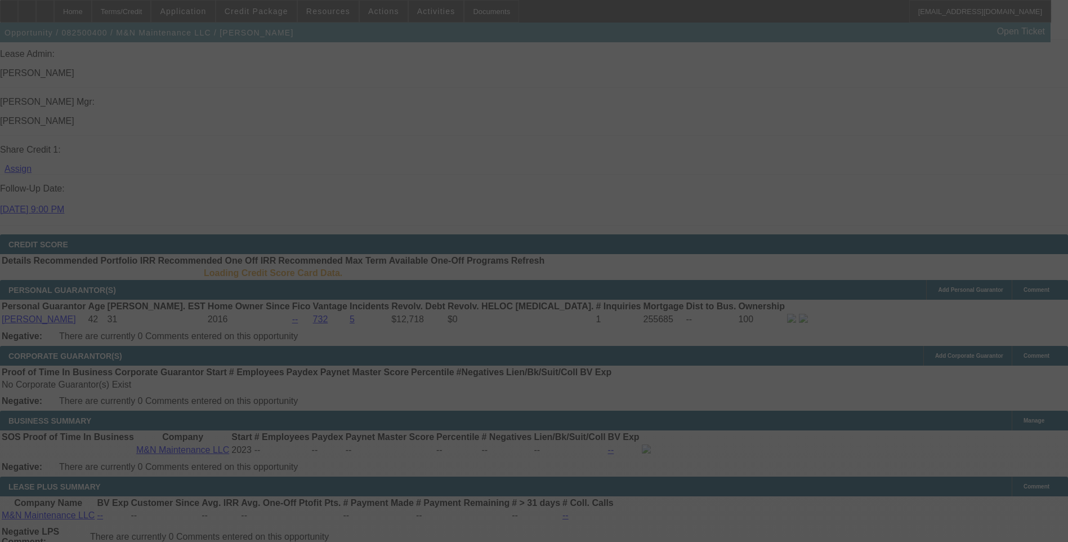
scroll to position [1535, 0]
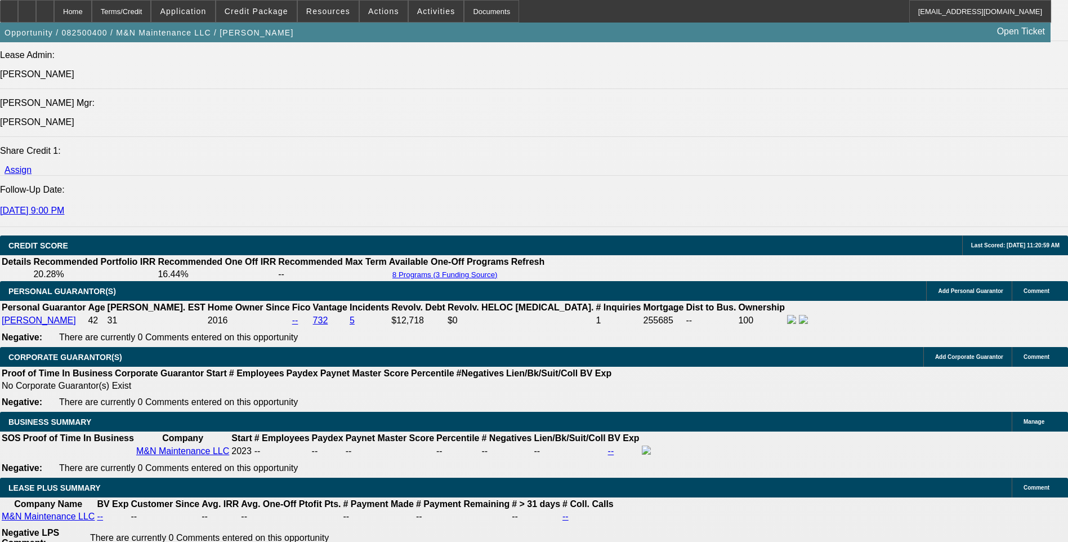
select select "0.1"
select select "0"
select select "6"
select select "0.1"
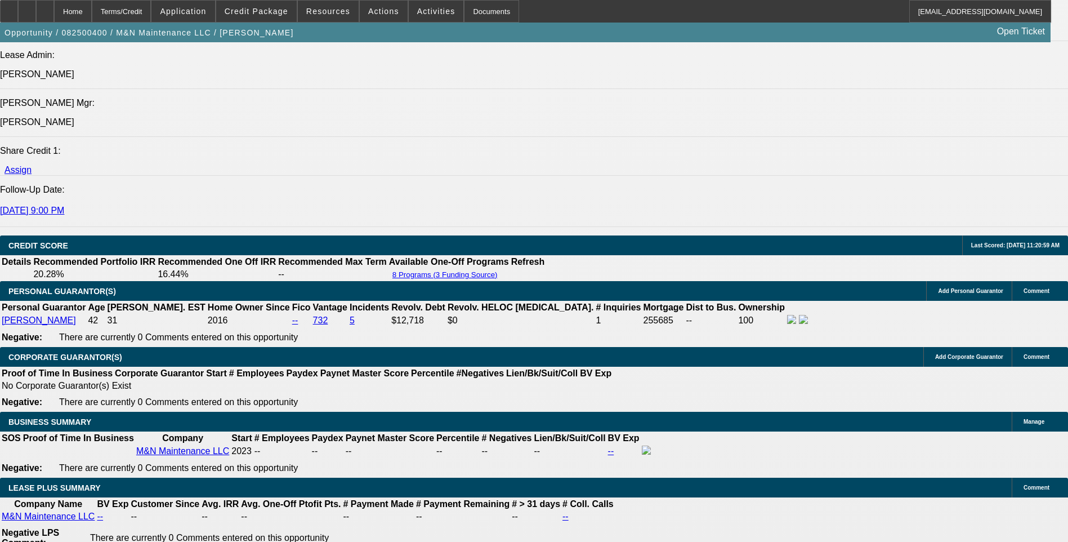
select select "0"
select select "6"
select select "0.1"
select select "0"
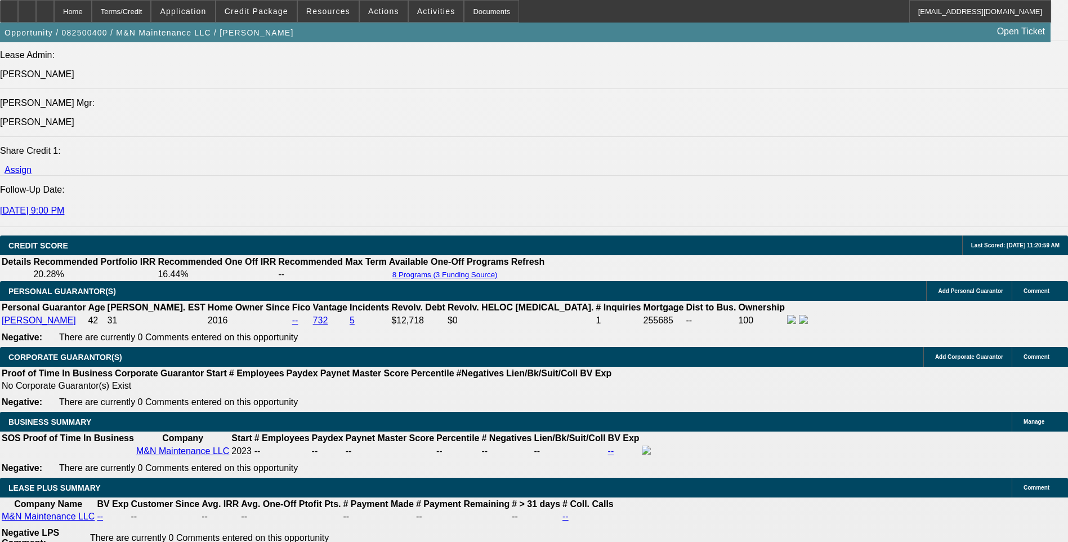
select select "0"
select select "6"
